Goal: Complete Application Form: Complete application form

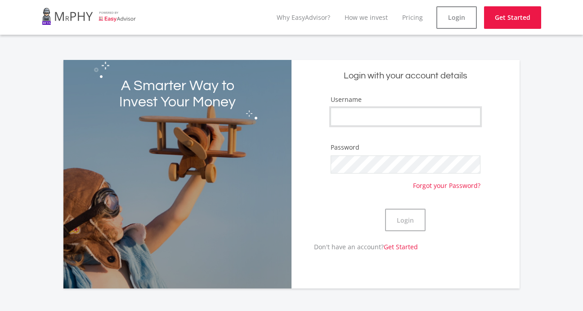
click at [397, 124] on input "Username" at bounding box center [406, 117] width 150 height 18
type input "R"
type input "radifeisi"
click at [410, 213] on button "Login" at bounding box center [405, 219] width 41 height 23
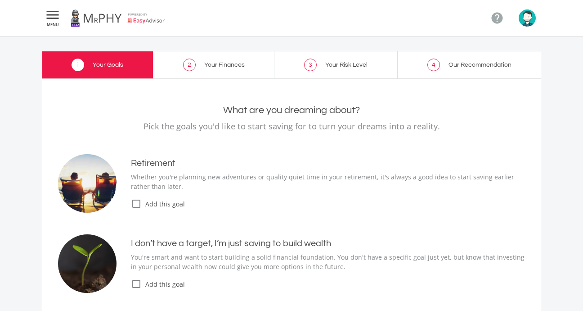
click at [134, 202] on icon "check_box_outline_blank" at bounding box center [136, 203] width 11 height 11
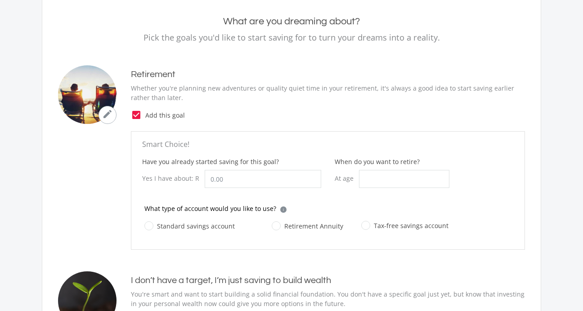
scroll to position [90, 0]
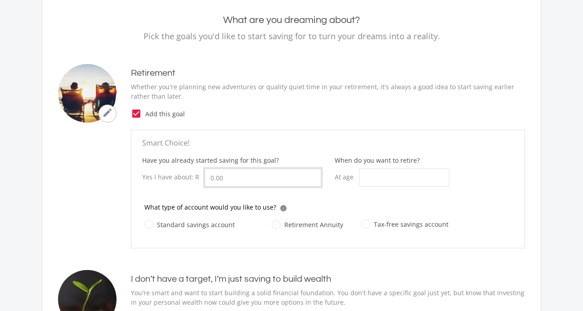
click at [222, 178] on input "Have you already started saving for this goal?" at bounding box center [263, 177] width 117 height 18
type input "100.00"
click at [406, 177] on input "When do you want to retire?" at bounding box center [404, 177] width 90 height 18
type input "65"
click at [250, 172] on input "100.00" at bounding box center [263, 177] width 117 height 18
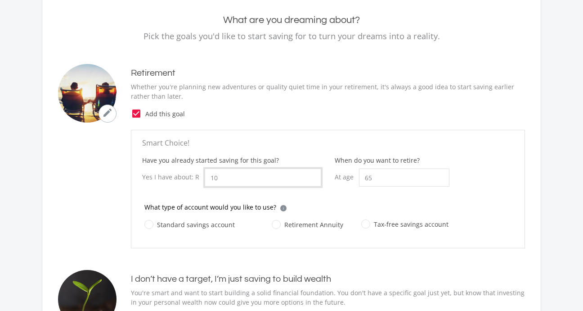
type input "1"
type input "300.00"
click at [395, 225] on label "Tax-free savings account" at bounding box center [404, 223] width 87 height 11
click at [395, 225] on input "Tax-free savings account" at bounding box center [395, 229] width 87 height 18
radio input "true"
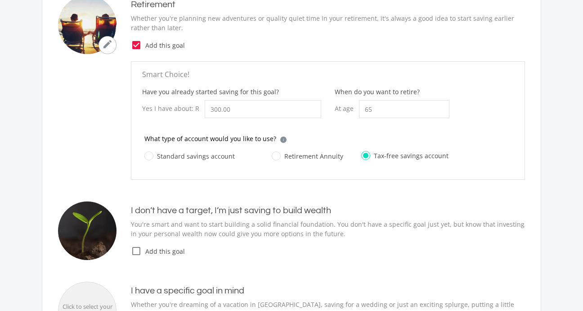
scroll to position [180, 0]
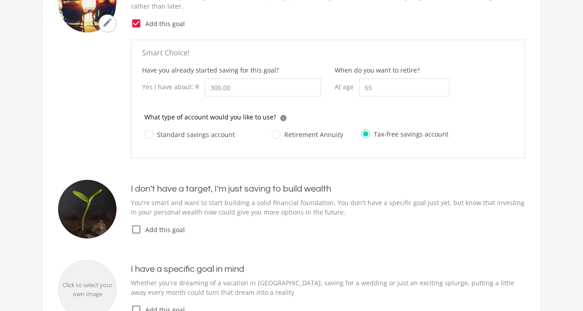
click at [141, 229] on icon "check_box_outline_blank" at bounding box center [136, 229] width 11 height 11
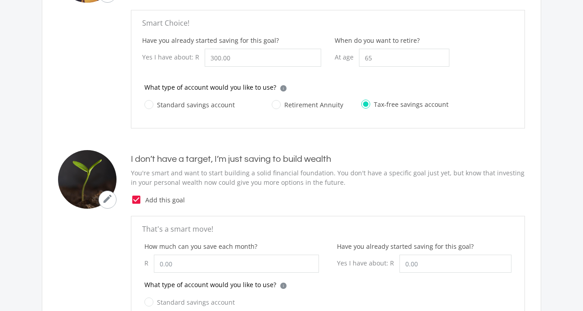
scroll to position [270, 0]
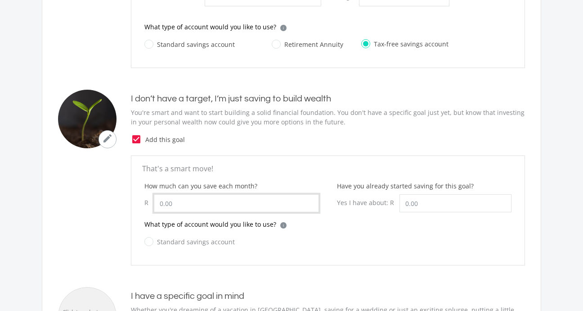
click at [204, 200] on input "How much can you save each month?" at bounding box center [236, 203] width 165 height 18
type input "5"
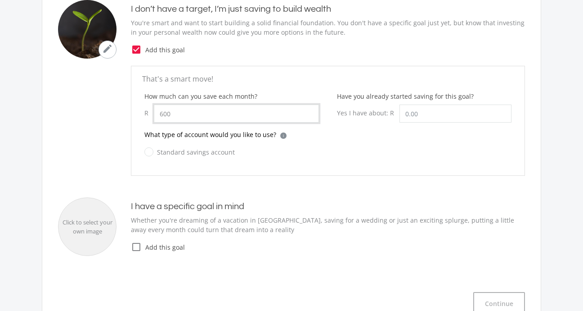
scroll to position [360, 0]
type input "600.00"
click at [157, 149] on label "Standard savings account" at bounding box center [189, 151] width 90 height 11
click at [157, 149] on input "Standard savings account" at bounding box center [180, 157] width 90 height 18
radio input "true"
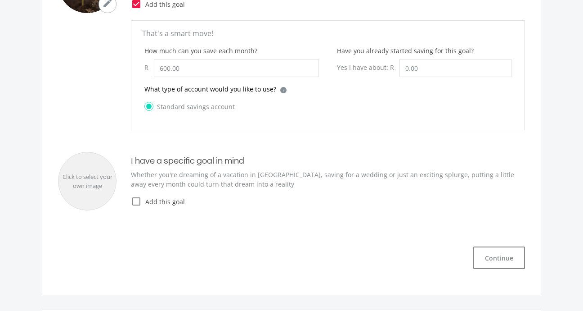
scroll to position [450, 0]
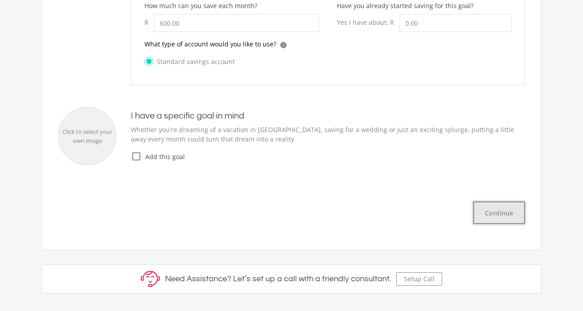
click at [517, 209] on button "Continue" at bounding box center [500, 212] width 52 height 23
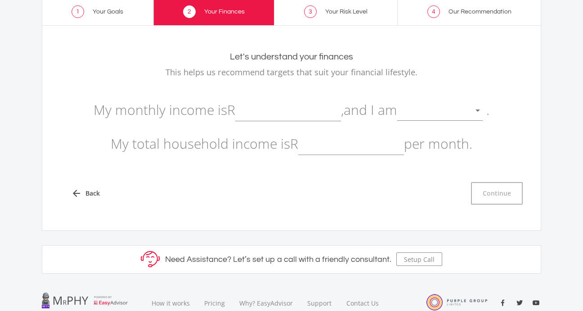
scroll to position [42, 0]
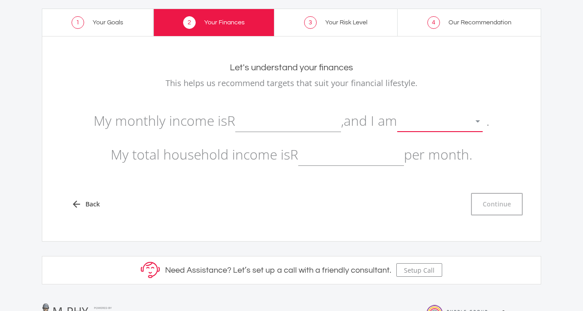
click at [482, 119] on div at bounding box center [477, 121] width 17 height 17
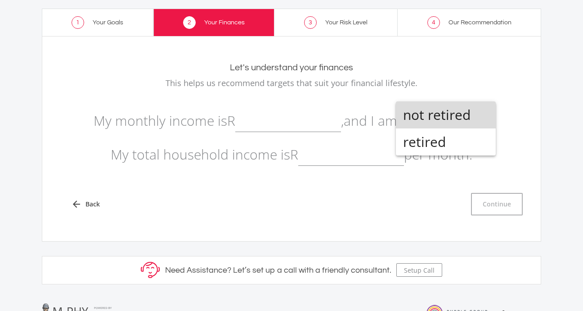
click at [453, 119] on span "not retired" at bounding box center [446, 114] width 86 height 27
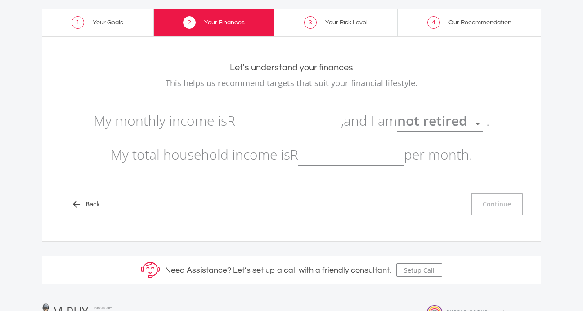
click at [331, 123] on input "text" at bounding box center [288, 120] width 106 height 23
type input "6"
type input "5,900.00"
click at [357, 158] on input "text" at bounding box center [351, 154] width 106 height 23
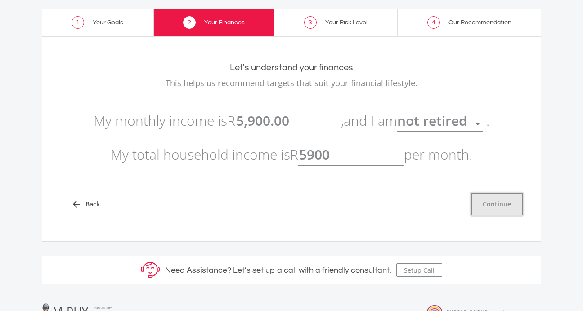
type input "5,900.00"
click at [500, 204] on button "Continue" at bounding box center [497, 204] width 52 height 23
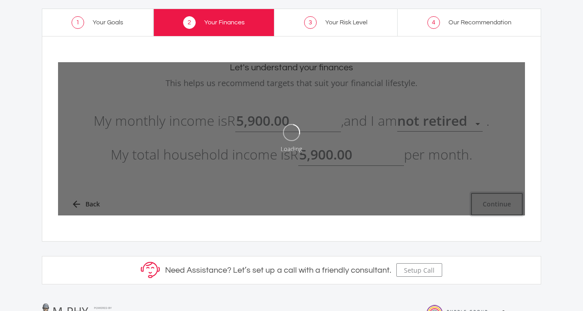
type input "5900"
type input "5,900.00"
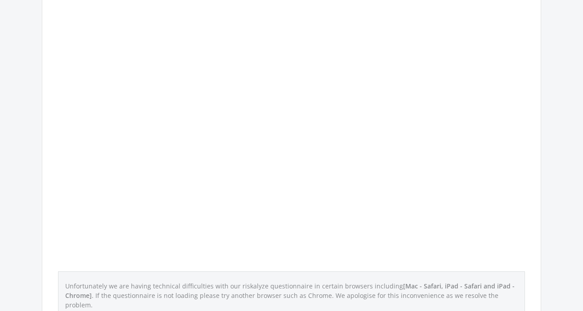
scroll to position [267, 0]
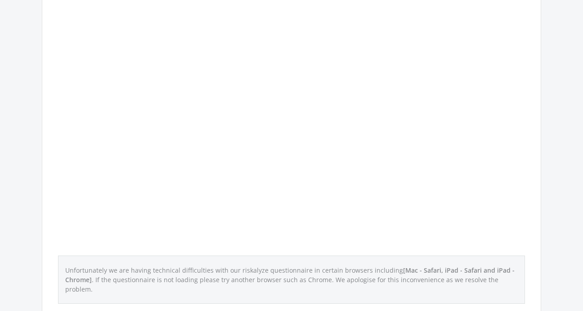
click at [384, 116] on div "What’s your risk number? How much risk can you handle [DATE]? How do we calcula…" at bounding box center [291, 70] width 467 height 466
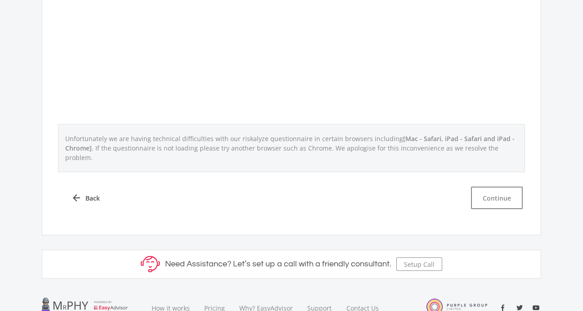
scroll to position [402, 0]
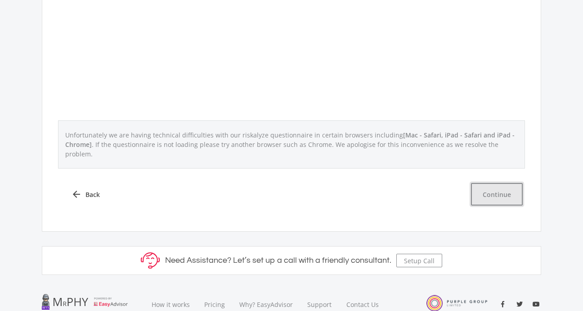
click at [519, 184] on button "Continue" at bounding box center [497, 194] width 52 height 23
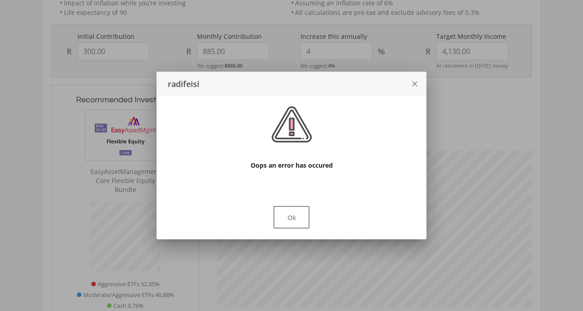
scroll to position [274, 332]
click at [292, 213] on button "Ok" at bounding box center [292, 217] width 36 height 23
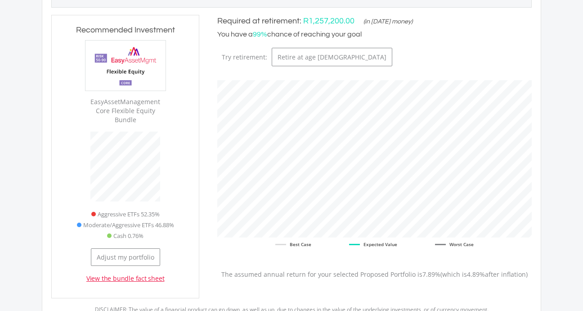
scroll to position [312, 0]
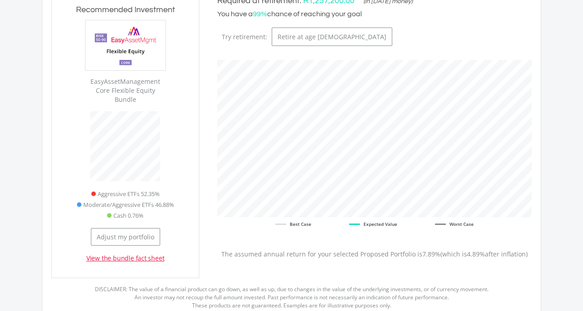
click at [126, 253] on link "View the bundle fact sheet" at bounding box center [125, 257] width 78 height 9
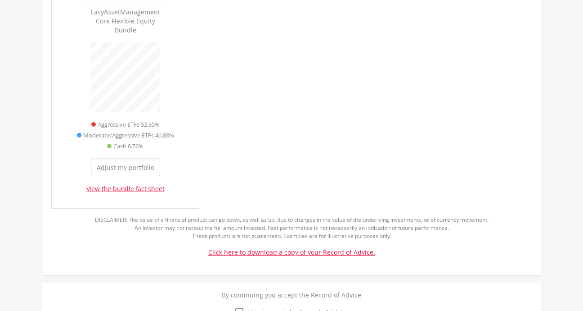
scroll to position [988, 0]
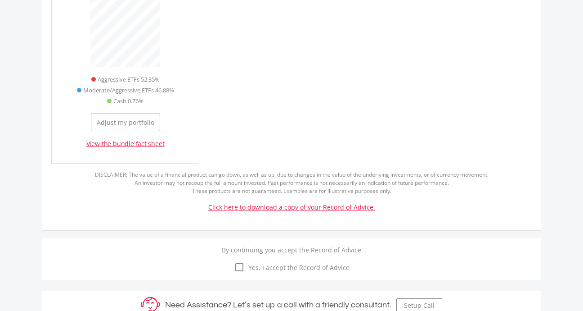
click at [247, 203] on link "Click here to download a copy of your Record of Advice." at bounding box center [291, 207] width 167 height 9
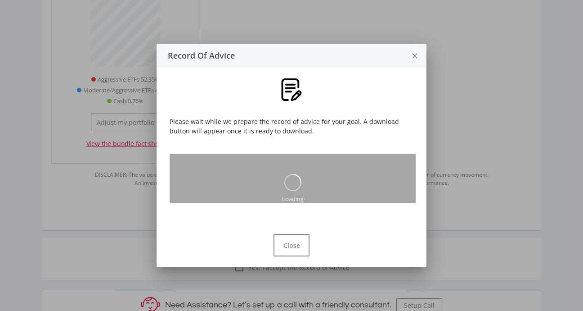
scroll to position [0, 0]
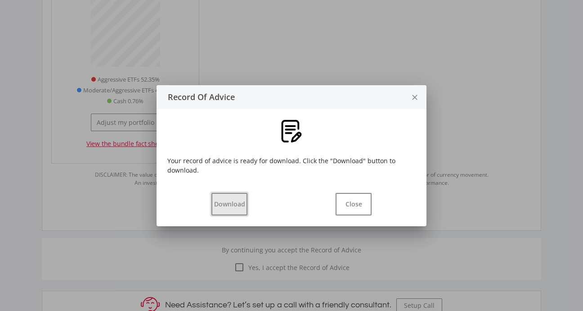
click at [223, 204] on button "Download" at bounding box center [230, 204] width 36 height 23
